Goal: Transaction & Acquisition: Purchase product/service

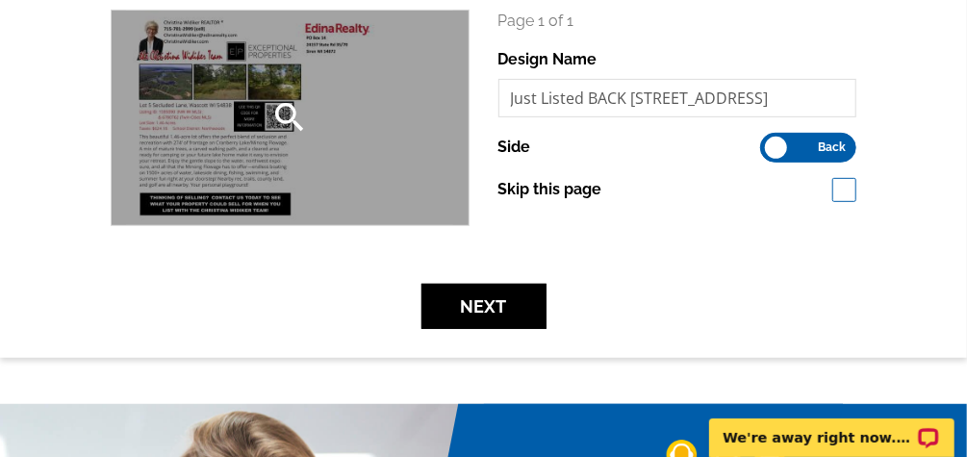
click at [267, 127] on div "search" at bounding box center [290, 118] width 357 height 215
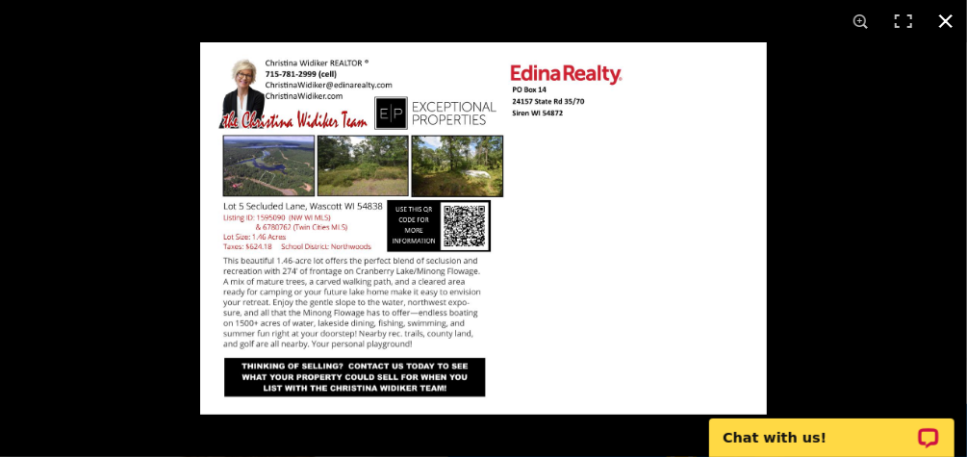
click at [949, 20] on button at bounding box center [946, 21] width 42 height 42
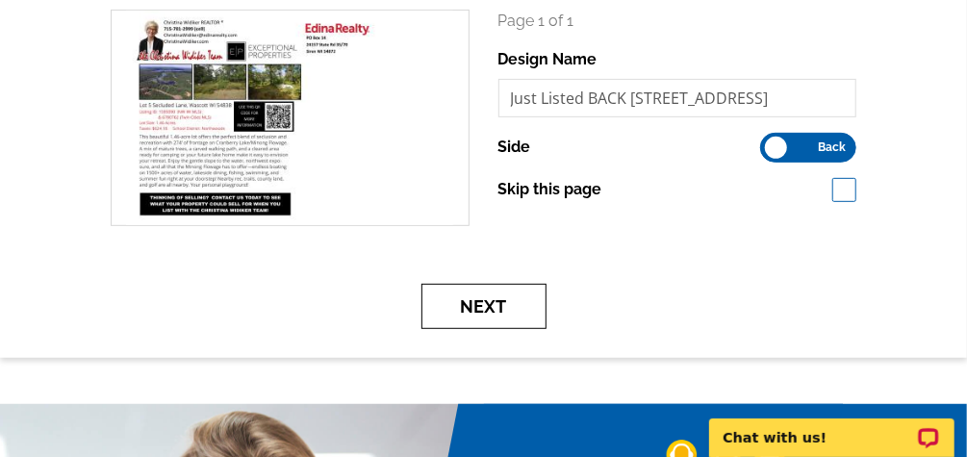
click at [517, 308] on button "Next" at bounding box center [483, 306] width 125 height 45
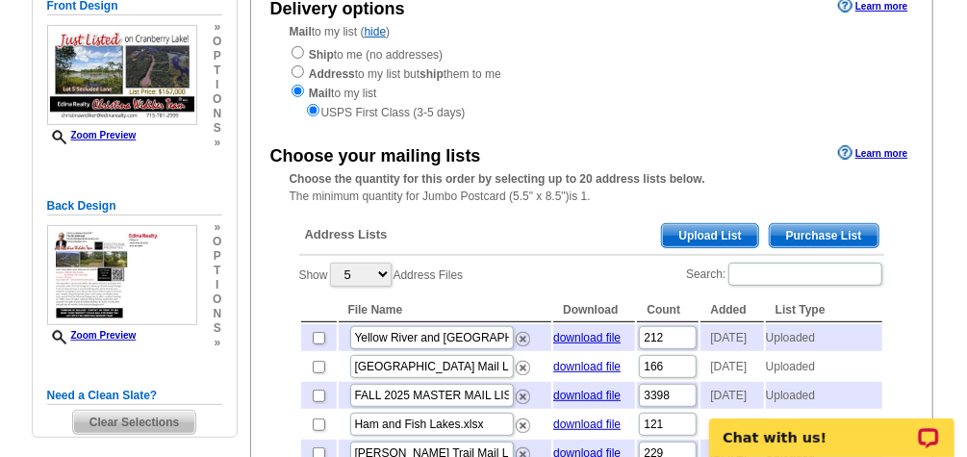
scroll to position [385, 0]
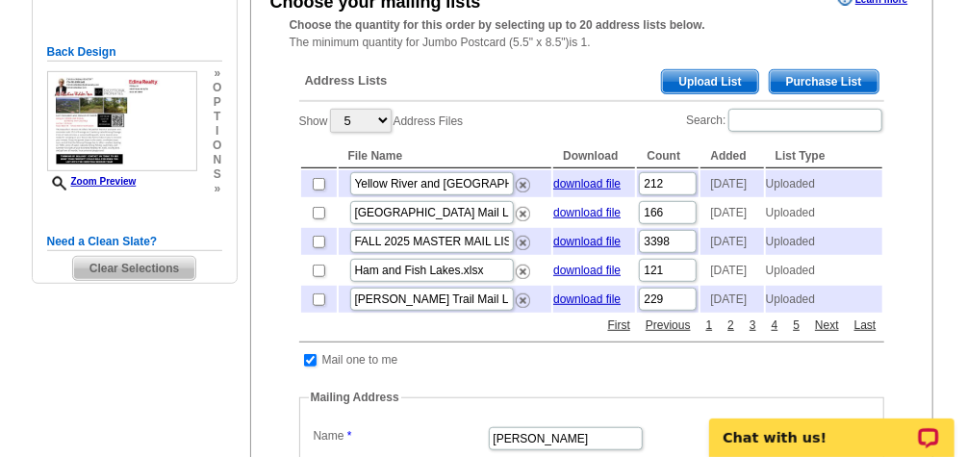
click at [690, 69] on div "Address Lists Purchase List Upload List" at bounding box center [591, 83] width 585 height 38
click at [694, 73] on span "Upload List" at bounding box center [709, 81] width 95 height 23
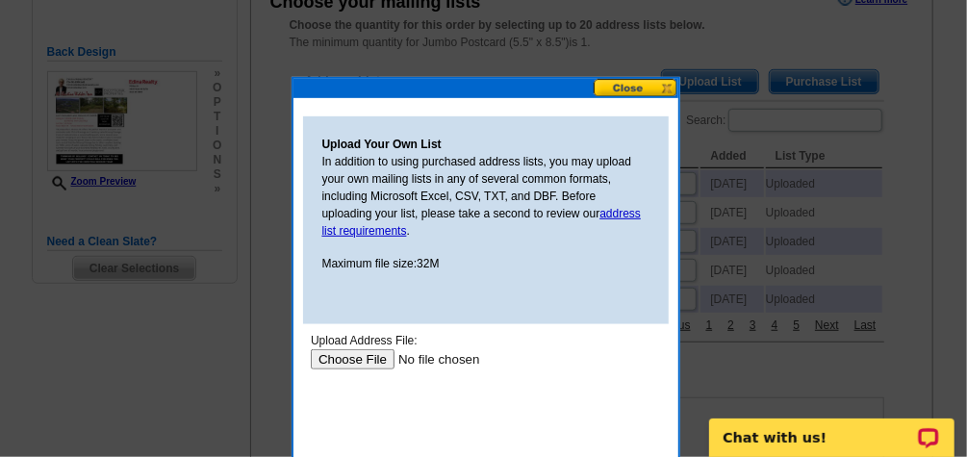
scroll to position [0, 0]
click at [360, 349] on input "file" at bounding box center [431, 358] width 243 height 20
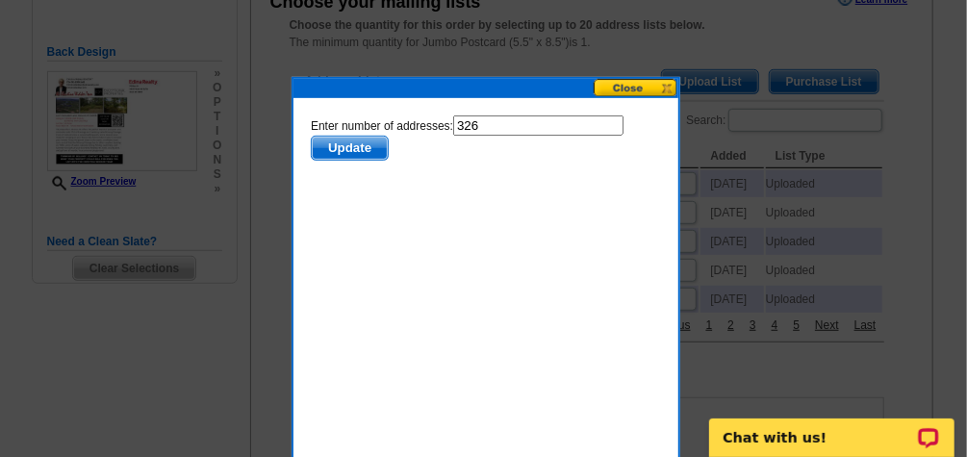
scroll to position [385, 0]
click at [343, 146] on span "Update" at bounding box center [349, 147] width 76 height 23
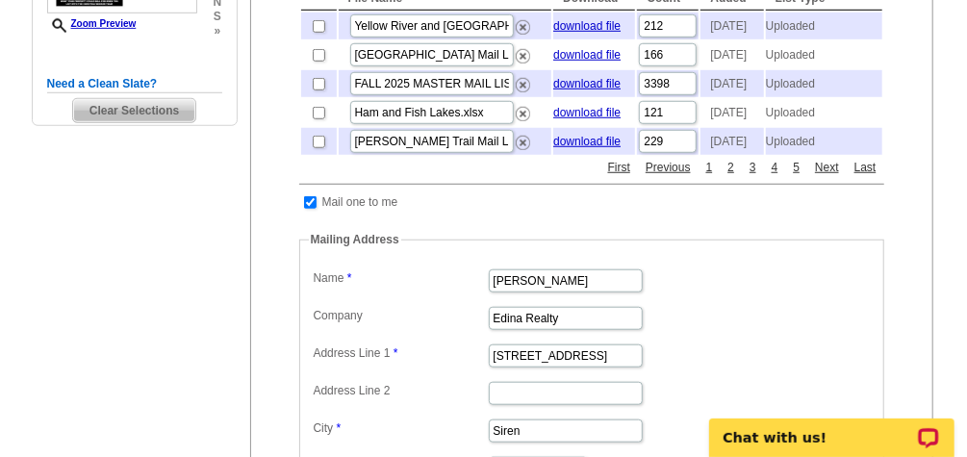
scroll to position [616, 0]
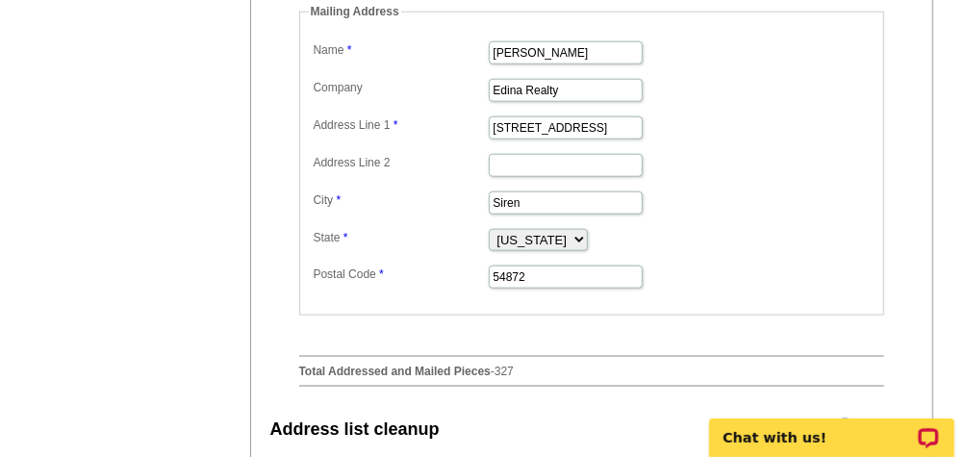
checkbox input "false"
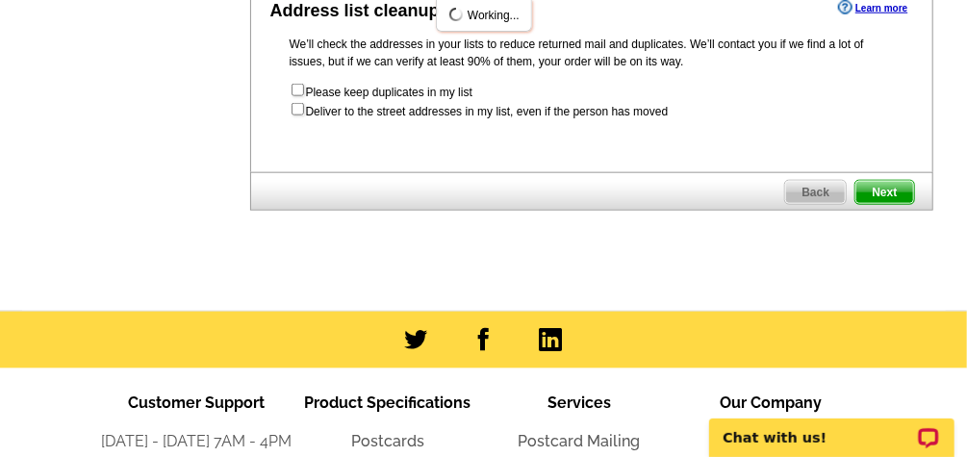
scroll to position [848, 0]
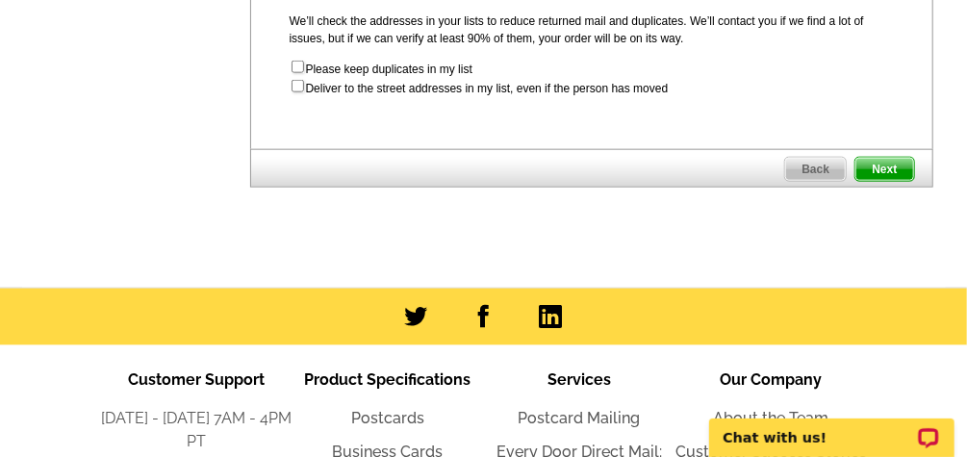
click at [877, 181] on span "Next" at bounding box center [884, 169] width 58 height 23
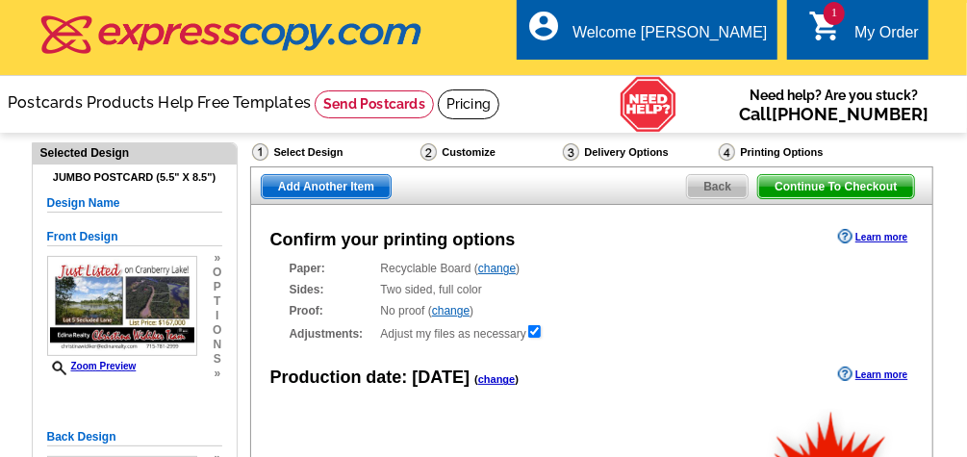
scroll to position [231, 0]
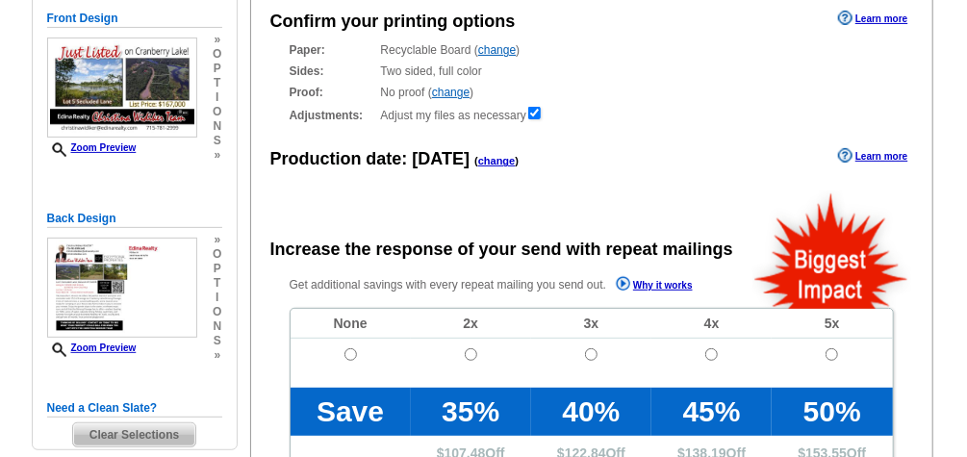
radio input "false"
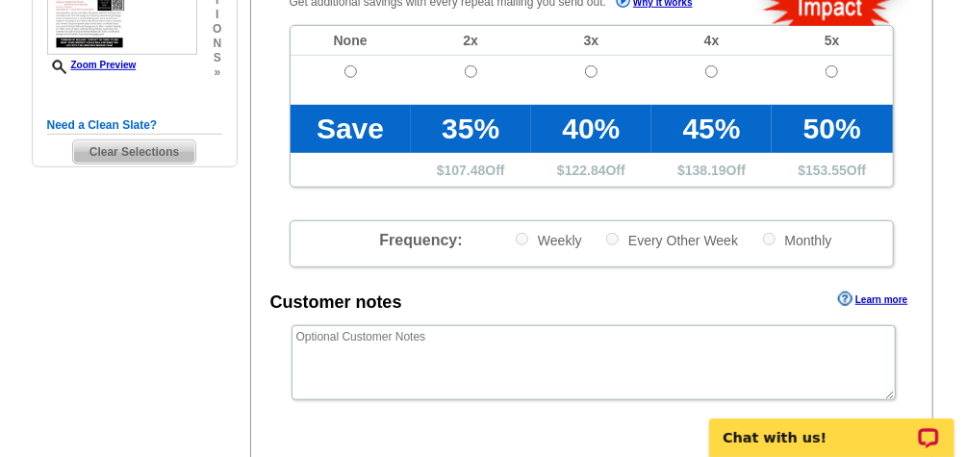
scroll to position [462, 0]
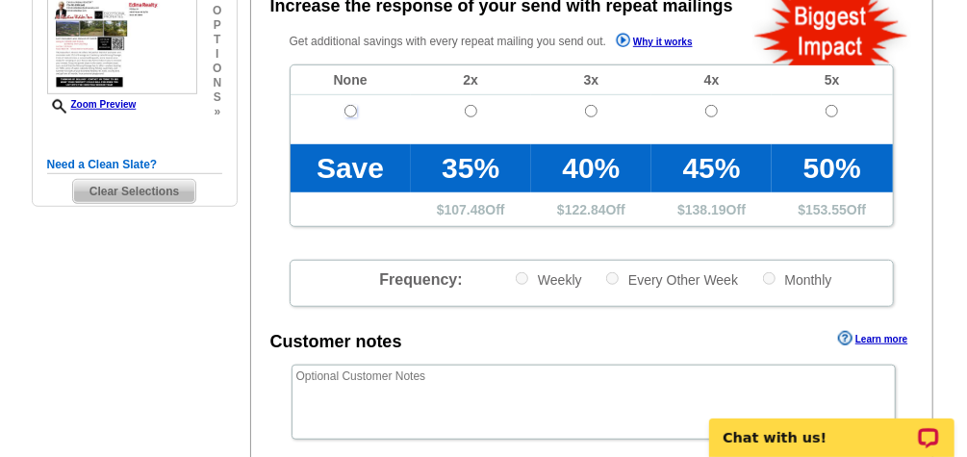
click at [347, 111] on input "radio" at bounding box center [350, 111] width 13 height 13
radio input "true"
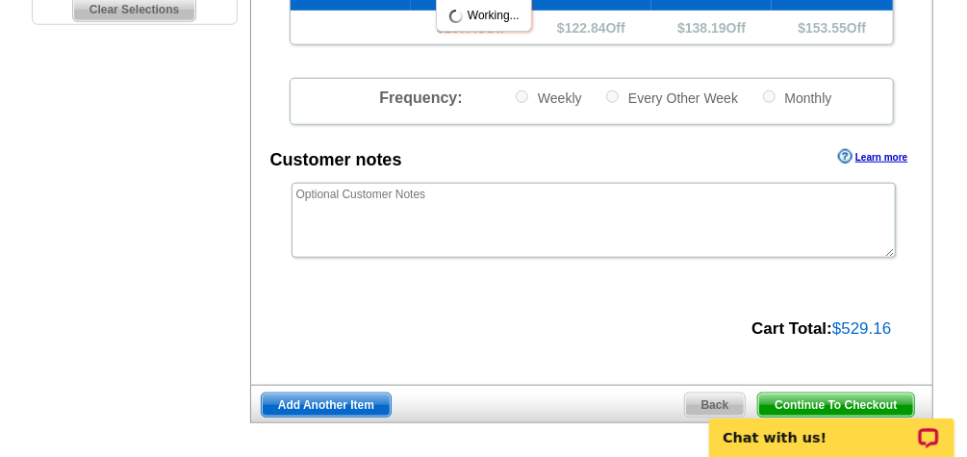
scroll to position [770, 0]
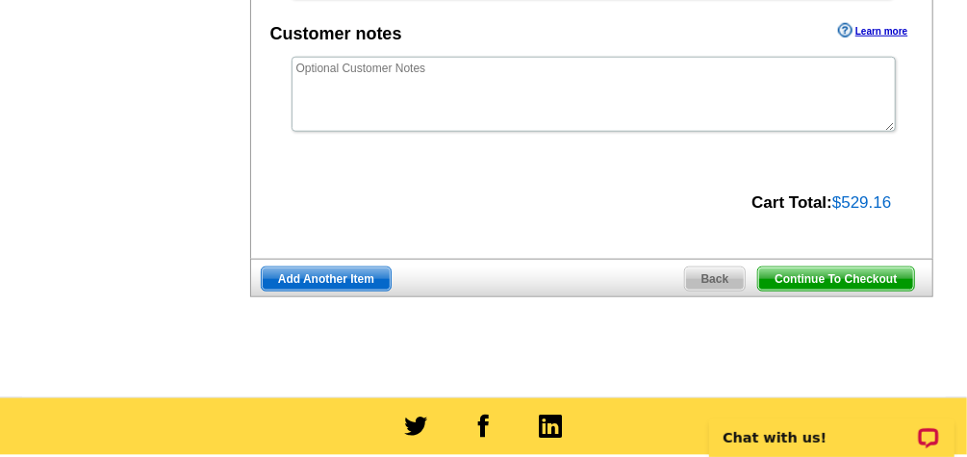
click at [837, 270] on span "Continue To Checkout" at bounding box center [835, 278] width 155 height 23
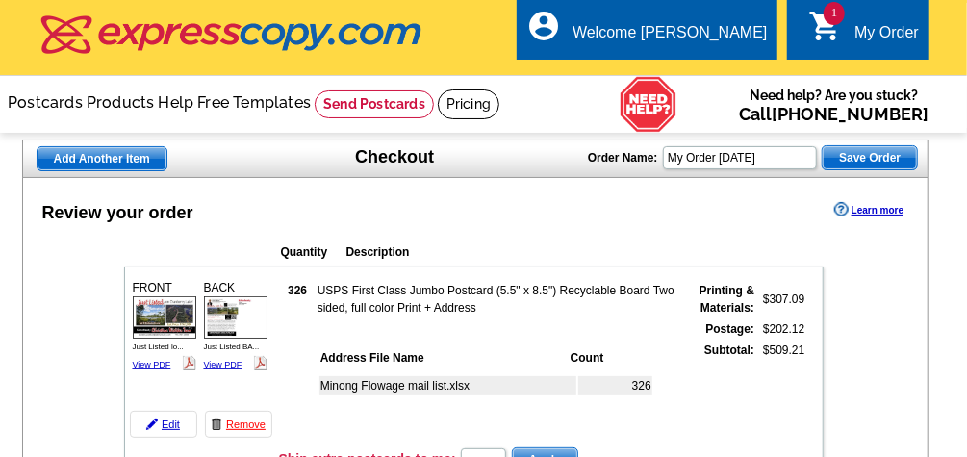
type input "HURRY40"
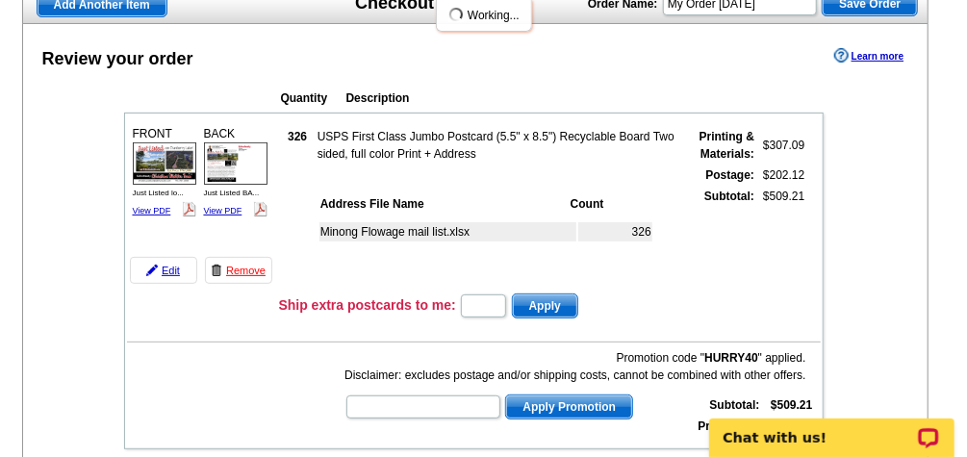
scroll to position [231, 0]
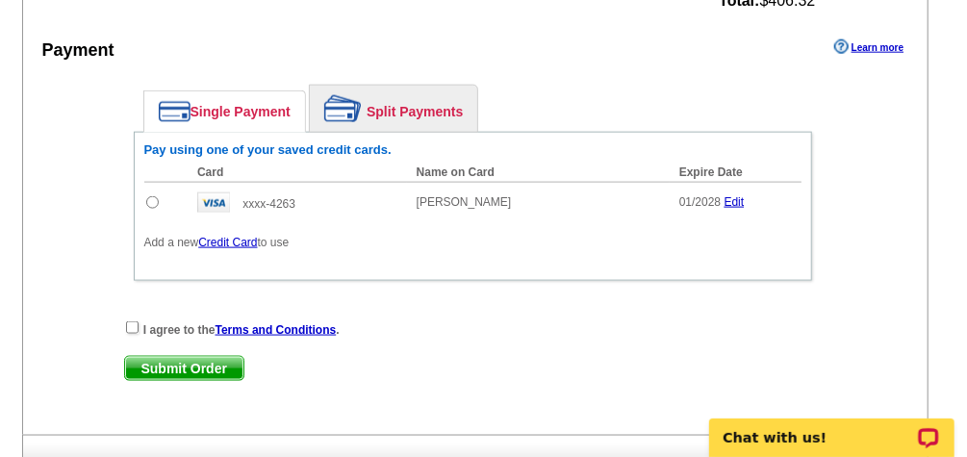
scroll to position [924, 0]
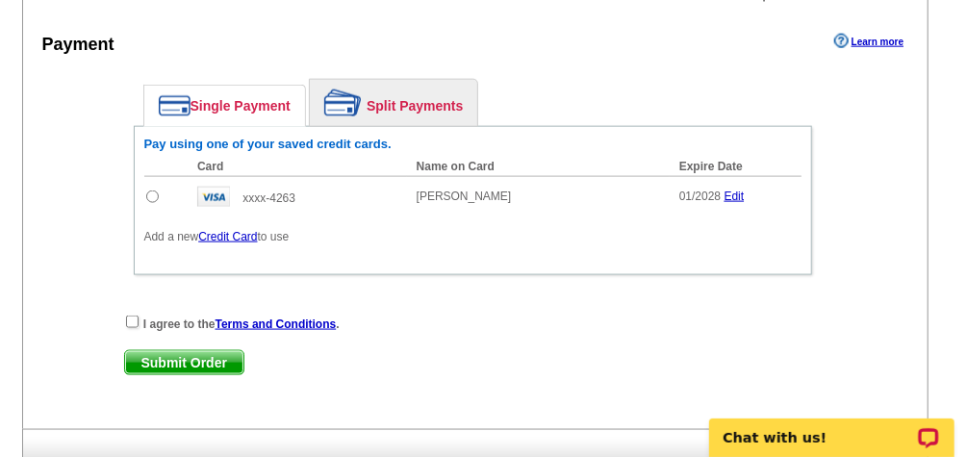
click at [154, 190] on input "radio" at bounding box center [152, 196] width 13 height 13
radio input "true"
click at [133, 316] on input "checkbox" at bounding box center [132, 322] width 13 height 13
checkbox input "true"
click at [183, 351] on span "Submit Order" at bounding box center [184, 362] width 118 height 23
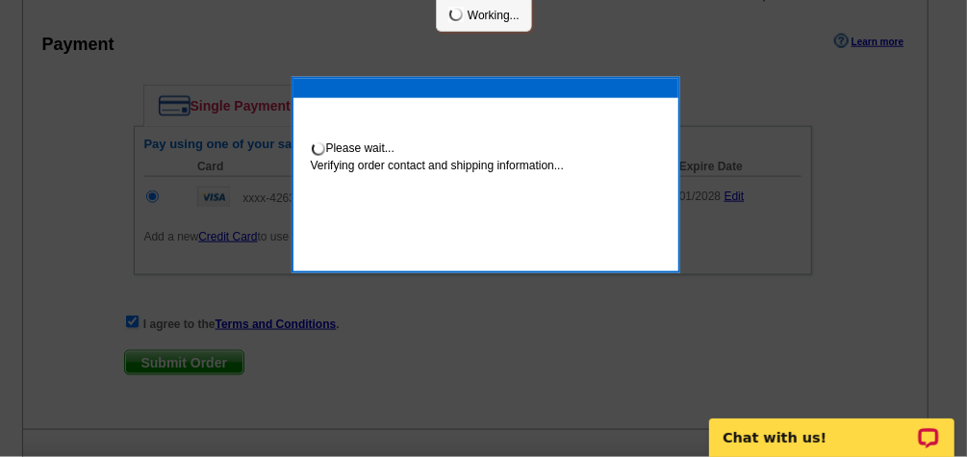
scroll to position [1020, 0]
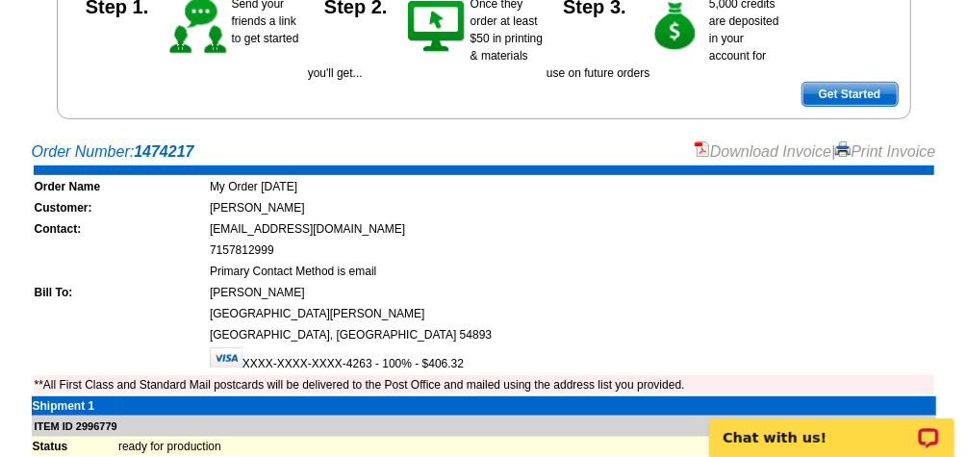
scroll to position [154, 0]
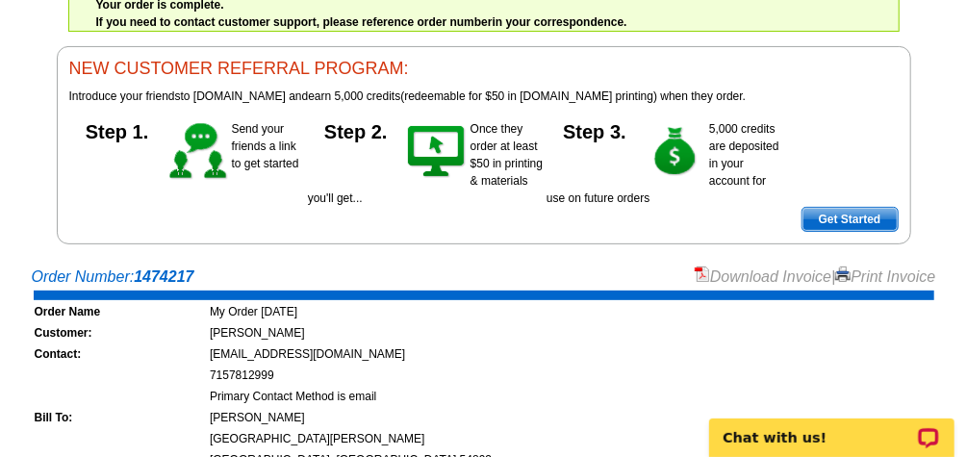
click at [867, 275] on link "Print Invoice" at bounding box center [885, 276] width 100 height 16
